Goal: Information Seeking & Learning: Find specific page/section

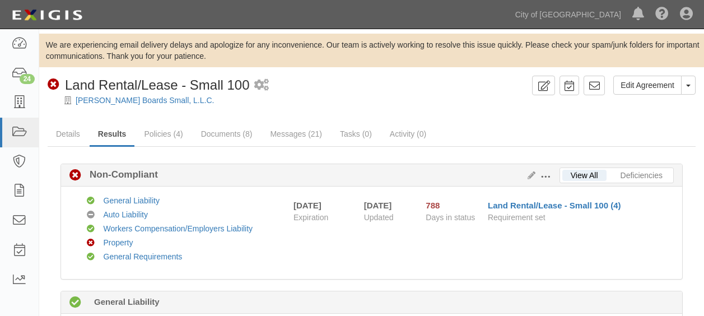
scroll to position [840, 0]
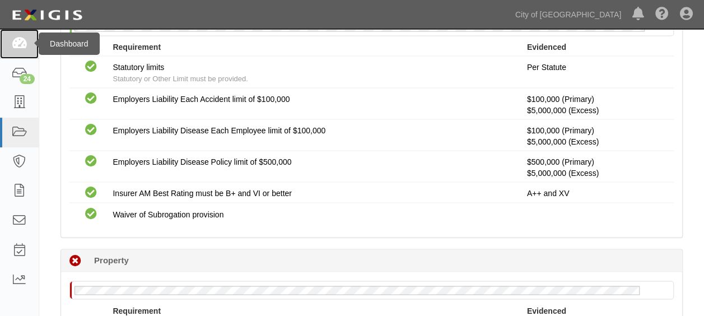
click at [12, 45] on icon at bounding box center [19, 43] width 16 height 13
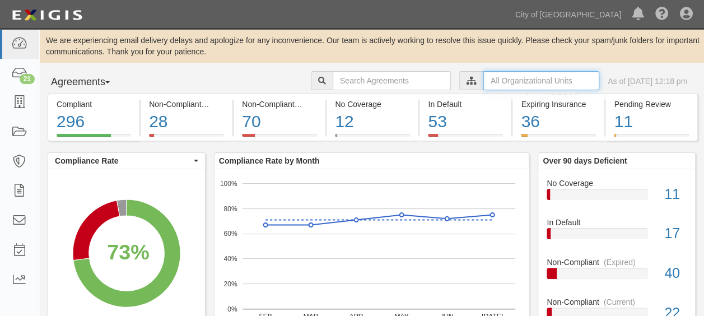
click at [519, 82] on input "text" at bounding box center [541, 80] width 116 height 19
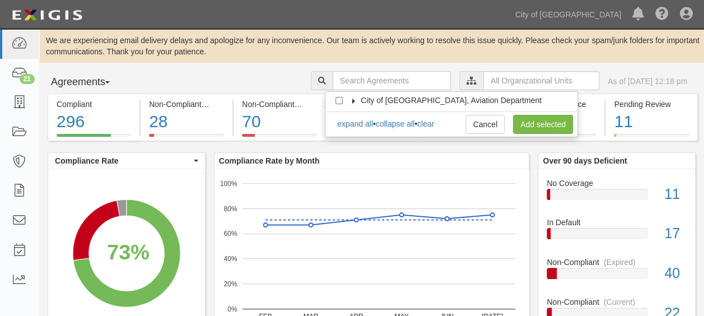
click at [355, 99] on icon at bounding box center [354, 101] width 8 height 5
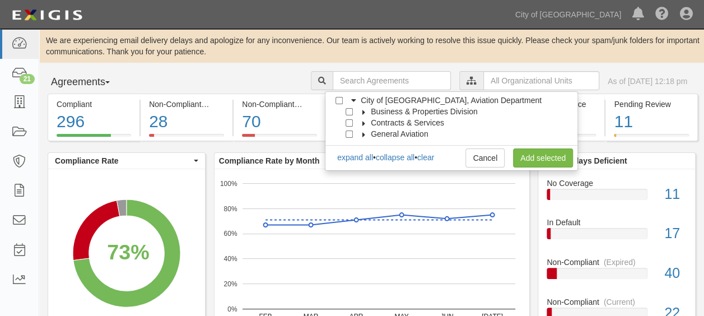
click at [364, 112] on icon at bounding box center [364, 112] width 8 height 5
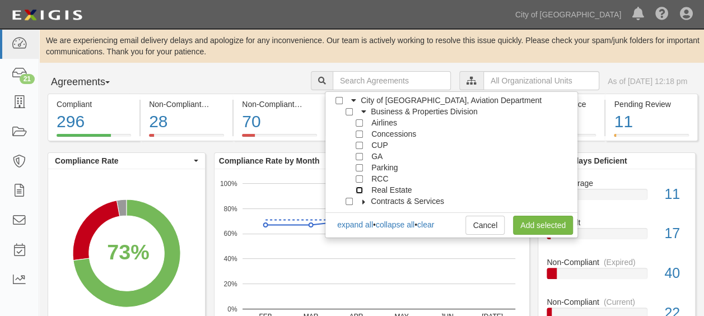
click at [359, 189] on input "Real Estate" at bounding box center [358, 189] width 7 height 7
checkbox input "true"
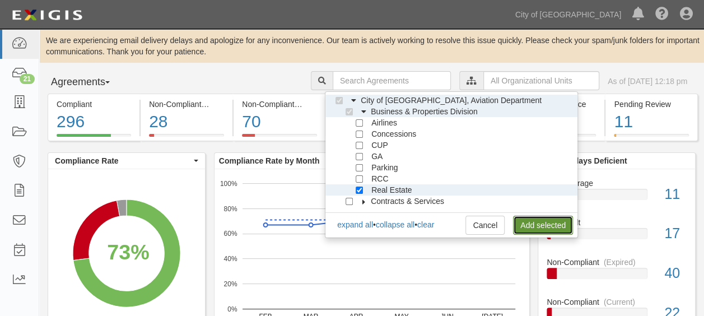
click at [532, 216] on link "Add selected" at bounding box center [543, 224] width 60 height 19
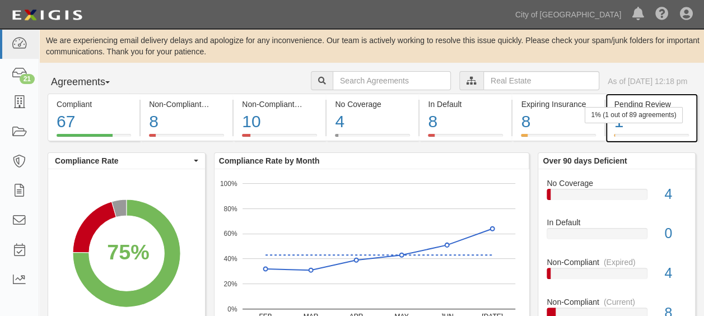
click at [675, 128] on div "1" at bounding box center [650, 122] width 74 height 24
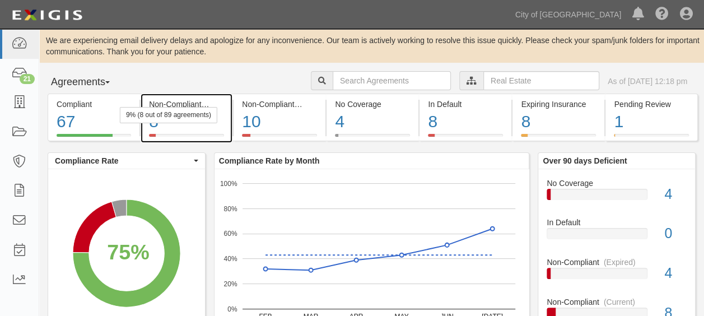
click at [216, 129] on div "8" at bounding box center [186, 122] width 75 height 24
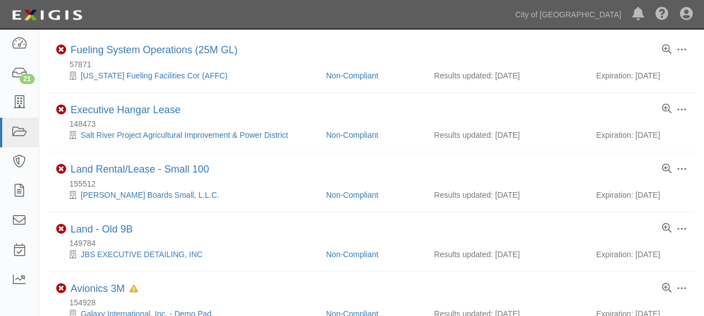
scroll to position [112, 0]
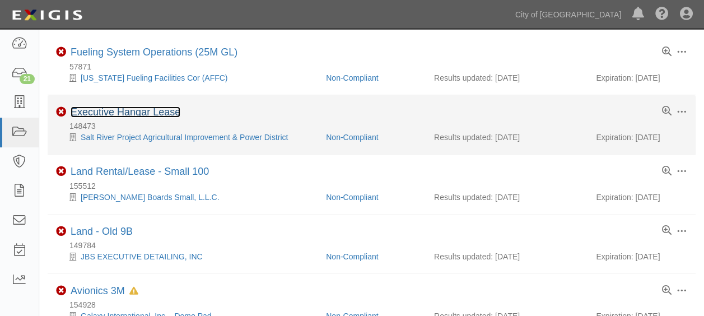
click at [124, 115] on link "Executive Hangar Lease" at bounding box center [126, 111] width 110 height 11
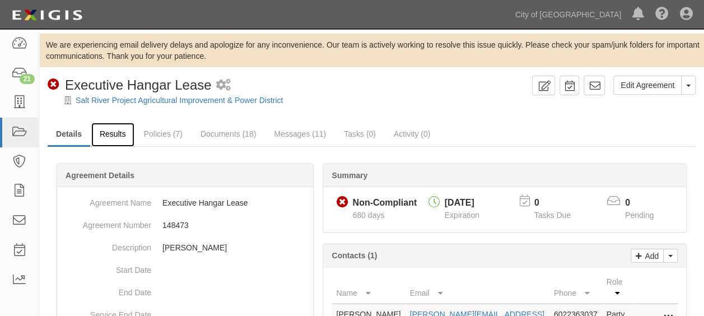
click at [109, 135] on link "Results" at bounding box center [112, 135] width 43 height 24
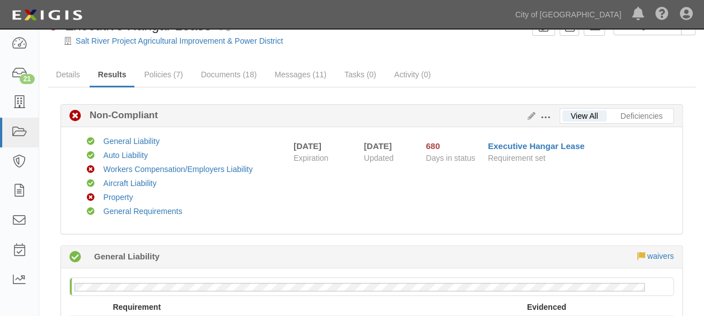
scroll to position [48, 0]
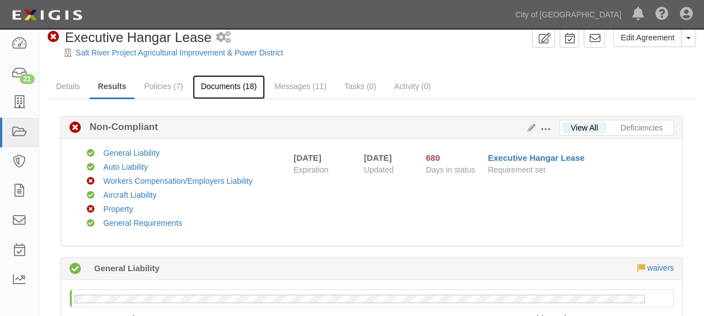
click at [209, 81] on link "Documents (18)" at bounding box center [229, 87] width 73 height 24
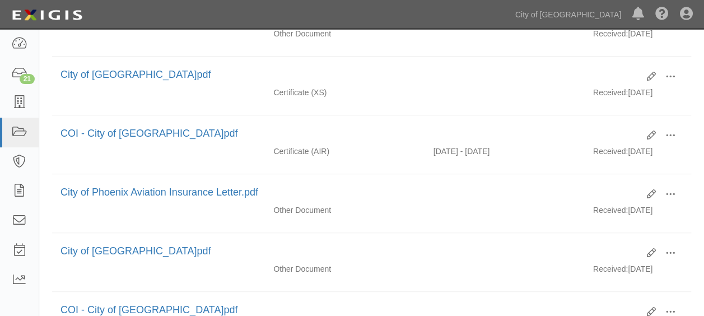
scroll to position [261, 0]
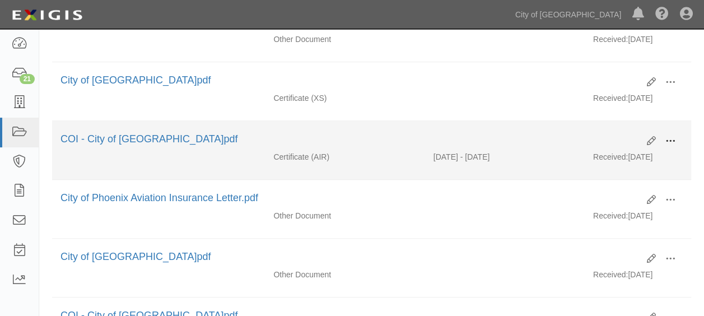
click at [673, 136] on span at bounding box center [670, 141] width 10 height 10
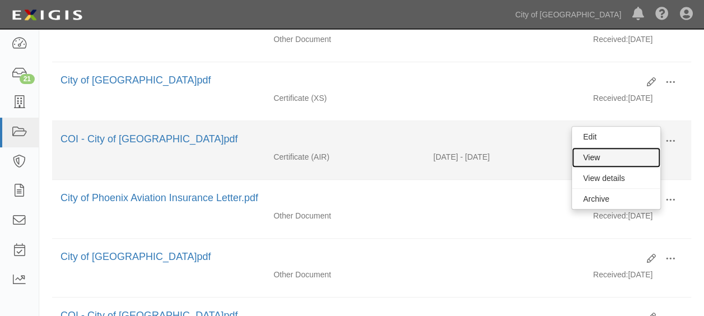
click at [590, 147] on link "View" at bounding box center [615, 157] width 88 height 20
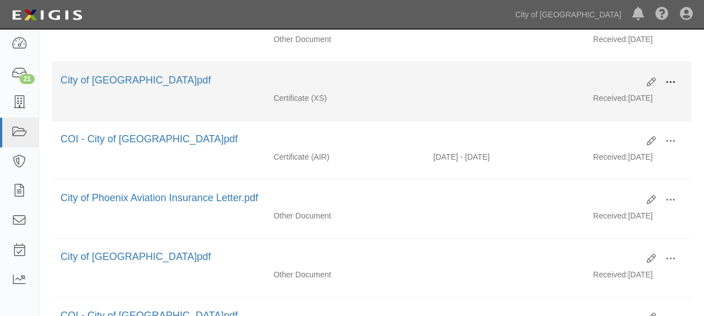
click at [675, 79] on button at bounding box center [670, 82] width 25 height 19
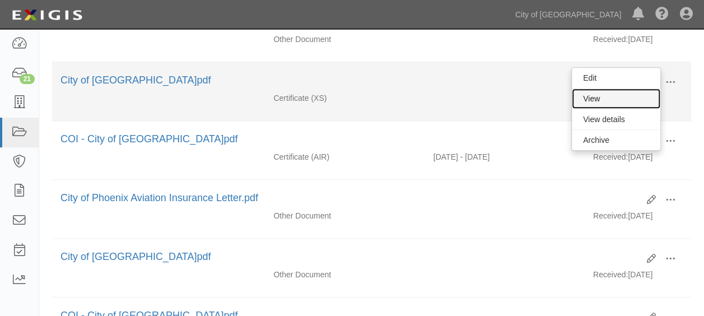
click at [617, 92] on link "View" at bounding box center [615, 98] width 88 height 20
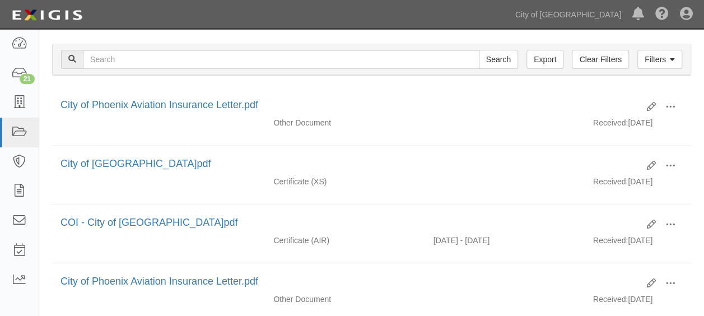
scroll to position [176, 0]
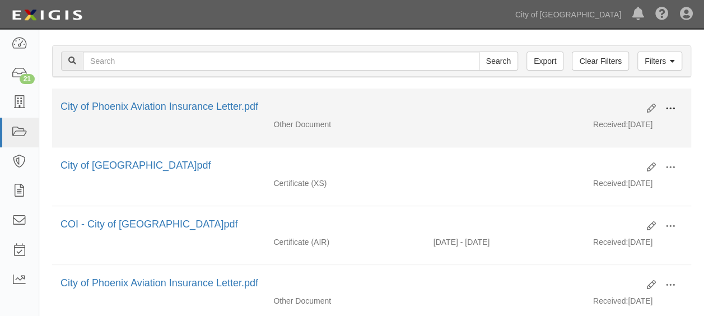
click at [665, 106] on span at bounding box center [670, 109] width 10 height 10
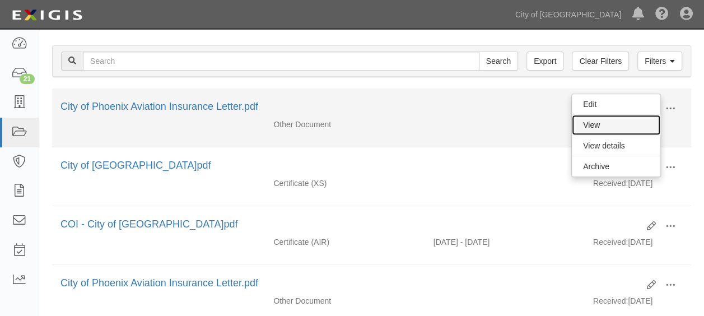
click at [590, 120] on link "View" at bounding box center [615, 125] width 88 height 20
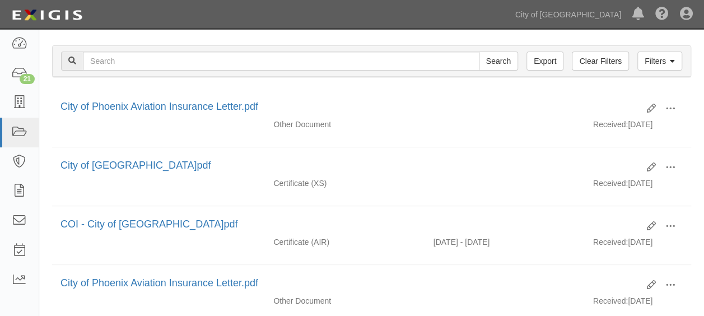
click at [15, 95] on link at bounding box center [19, 103] width 39 height 30
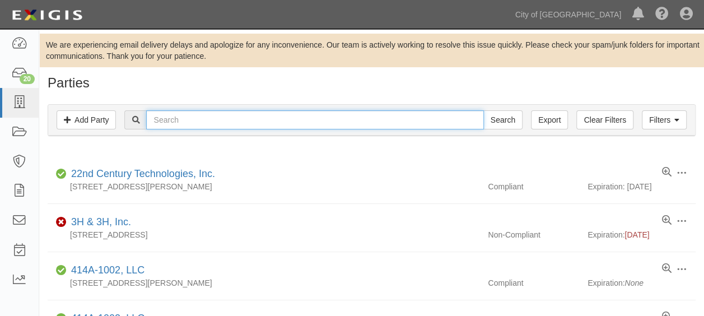
click at [171, 115] on input "text" at bounding box center [314, 119] width 337 height 19
type input "ECLAT COUNTERTOPS, LLC"
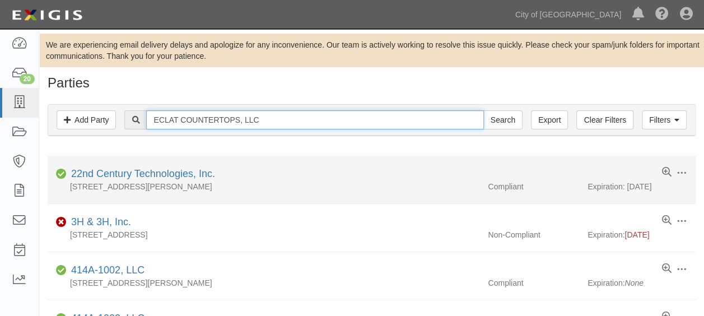
click at [483, 110] on input "Search" at bounding box center [502, 119] width 39 height 19
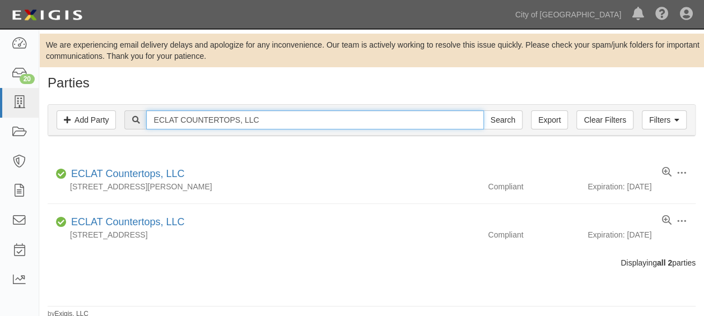
click at [350, 116] on input "ECLAT COUNTERTOPS, LLC" at bounding box center [314, 119] width 337 height 19
